Goal: Task Accomplishment & Management: Use online tool/utility

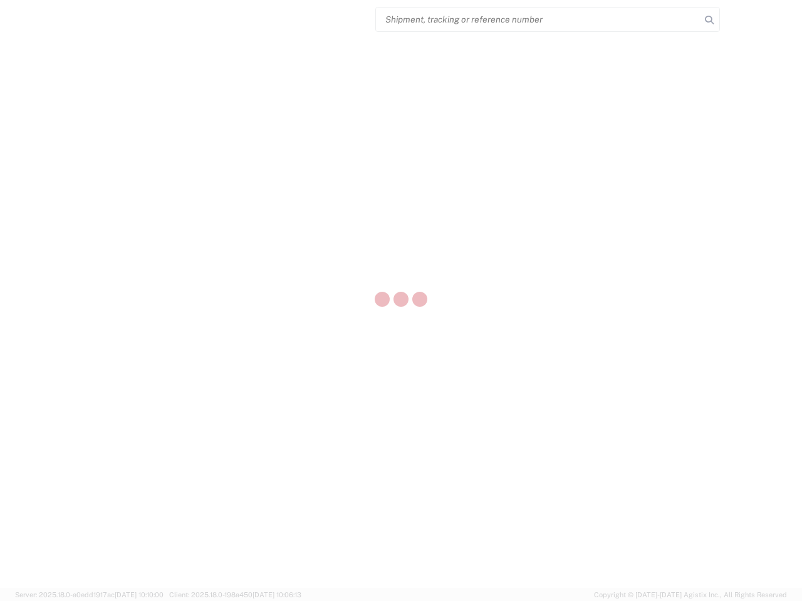
select select "US"
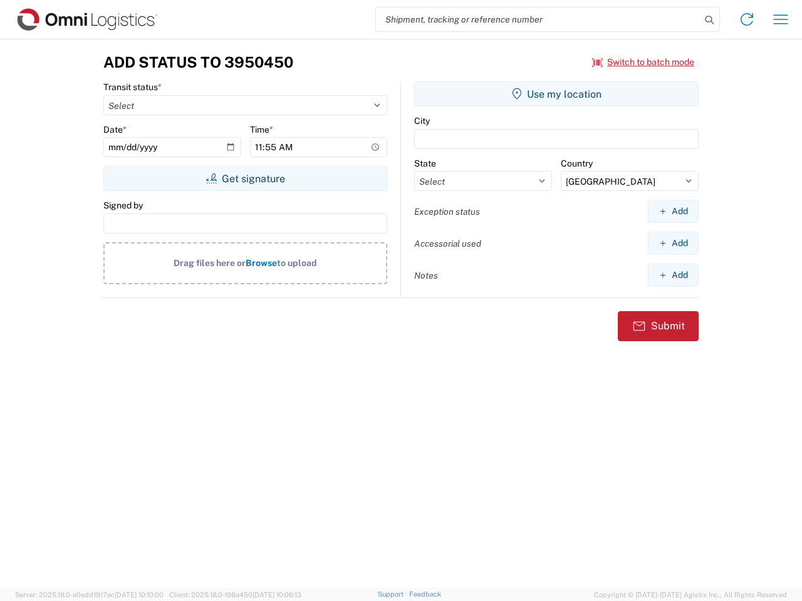
click at [538, 19] on input "search" at bounding box center [538, 20] width 325 height 24
click at [709, 20] on icon at bounding box center [709, 20] width 18 height 18
click at [747, 19] on icon at bounding box center [747, 19] width 20 height 20
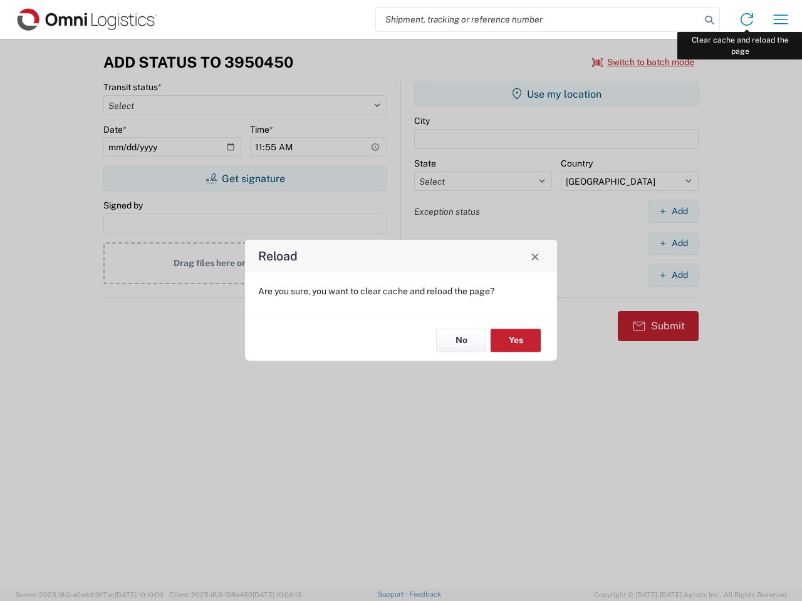
click at [781, 19] on div "Reload Are you sure, you want to clear cache and reload the page? No Yes" at bounding box center [401, 300] width 802 height 601
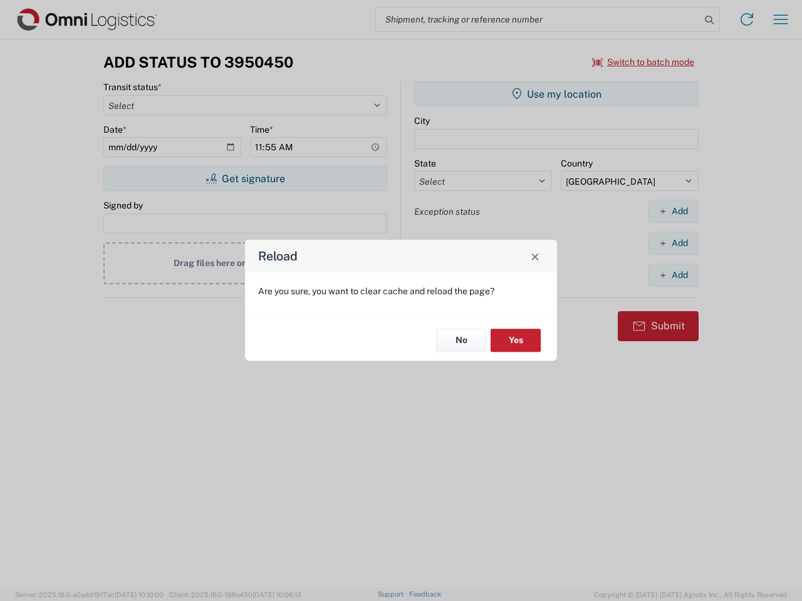
click at [643, 62] on div "Reload Are you sure, you want to clear cache and reload the page? No Yes" at bounding box center [401, 300] width 802 height 601
click at [245, 179] on div "Reload Are you sure, you want to clear cache and reload the page? No Yes" at bounding box center [401, 300] width 802 height 601
click at [556, 94] on div "Reload Are you sure, you want to clear cache and reload the page? No Yes" at bounding box center [401, 300] width 802 height 601
click at [673, 211] on div "Reload Are you sure, you want to clear cache and reload the page? No Yes" at bounding box center [401, 300] width 802 height 601
click at [673, 243] on div "Reload Are you sure, you want to clear cache and reload the page? No Yes" at bounding box center [401, 300] width 802 height 601
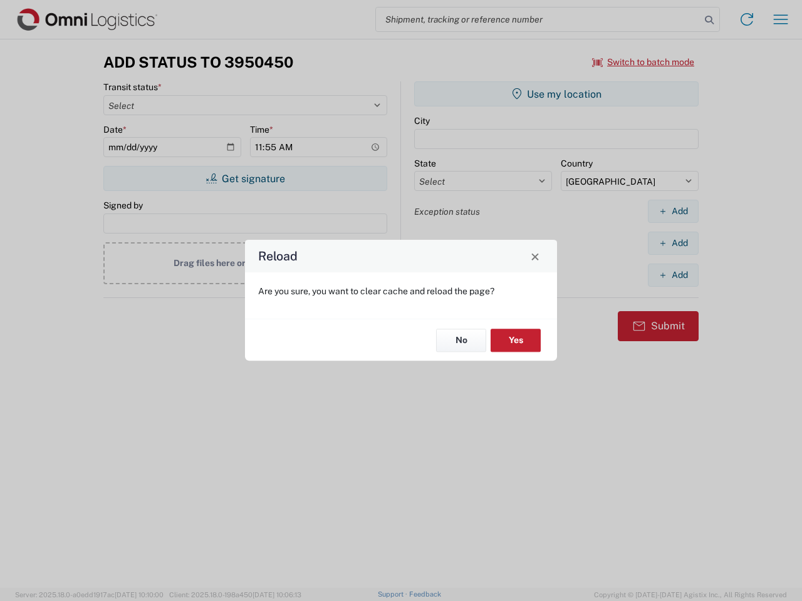
click at [673, 275] on div "Reload Are you sure, you want to clear cache and reload the page? No Yes" at bounding box center [401, 300] width 802 height 601
